Goal: Task Accomplishment & Management: Manage account settings

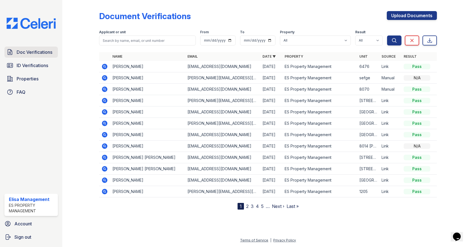
click at [47, 53] on span "Doc Verifications" at bounding box center [35, 52] width 36 height 7
click at [247, 206] on link "2" at bounding box center [247, 206] width 2 height 6
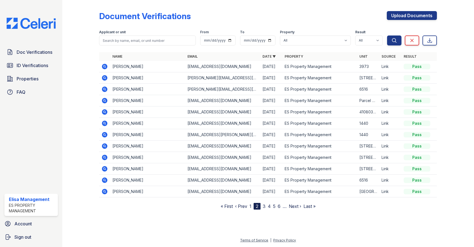
click at [265, 206] on link "3" at bounding box center [264, 206] width 3 height 6
click at [268, 206] on link "4" at bounding box center [267, 206] width 3 height 6
click at [270, 206] on link "5" at bounding box center [269, 206] width 2 height 6
click at [271, 206] on link "6" at bounding box center [272, 206] width 3 height 6
click at [274, 206] on link "7" at bounding box center [273, 206] width 3 height 6
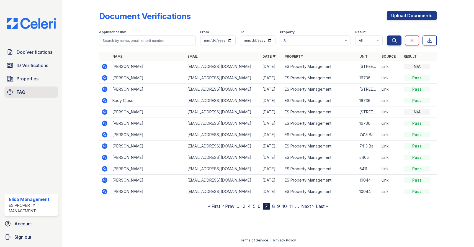
click at [23, 91] on span "FAQ" at bounding box center [21, 92] width 9 height 7
click at [15, 81] on link "Properties" at bounding box center [30, 78] width 53 height 11
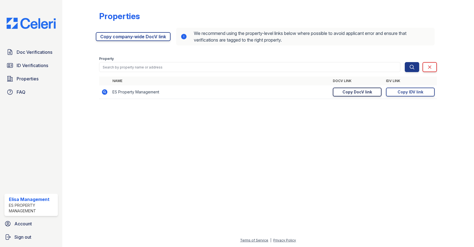
click at [365, 93] on div "Copy DocV link" at bounding box center [358, 92] width 30 height 6
click at [40, 53] on span "Doc Verifications" at bounding box center [35, 52] width 36 height 7
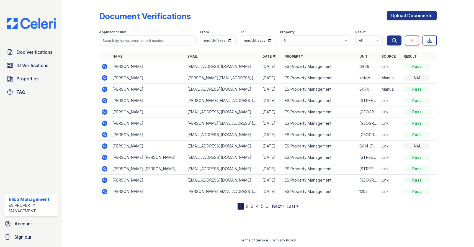
click at [247, 208] on link "2" at bounding box center [247, 206] width 2 height 6
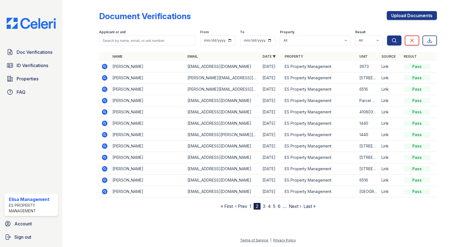
click at [265, 207] on link "3" at bounding box center [264, 206] width 3 height 6
click at [267, 207] on link "4" at bounding box center [267, 206] width 3 height 6
click at [269, 206] on link "5" at bounding box center [269, 206] width 2 height 6
click at [272, 206] on link "6" at bounding box center [272, 206] width 3 height 6
click at [274, 206] on link "7" at bounding box center [273, 206] width 3 height 6
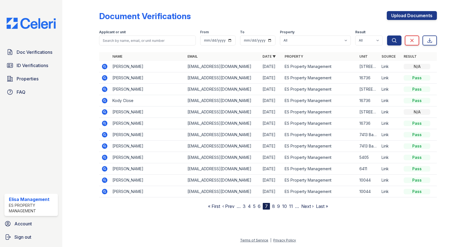
click at [275, 206] on link "8" at bounding box center [273, 206] width 3 height 6
click at [274, 206] on link "9" at bounding box center [273, 206] width 3 height 6
click at [274, 206] on link "10" at bounding box center [273, 206] width 5 height 6
click at [274, 206] on link "11" at bounding box center [274, 206] width 4 height 6
click at [274, 206] on link "12" at bounding box center [274, 206] width 4 height 6
